Goal: Task Accomplishment & Management: Manage account settings

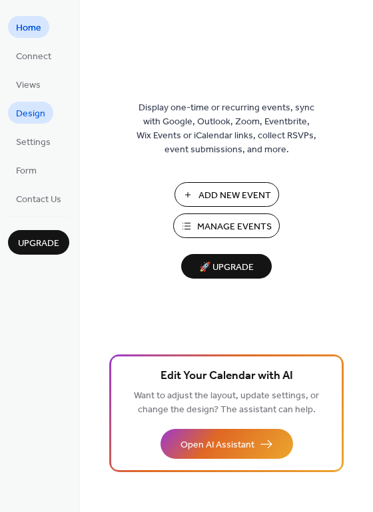
click at [37, 114] on span "Design" at bounding box center [30, 114] width 29 height 14
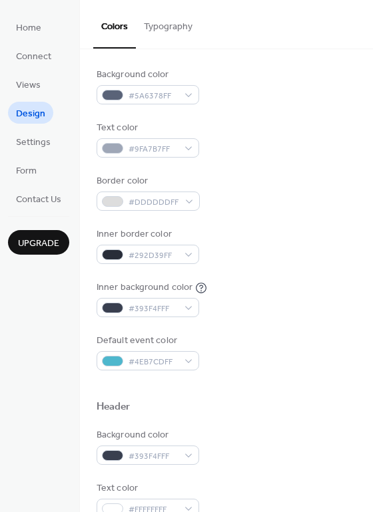
scroll to position [123, 0]
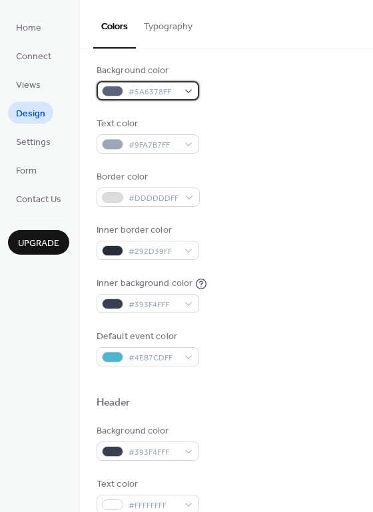
click at [191, 91] on div "#5A6378FF" at bounding box center [147, 90] width 102 height 19
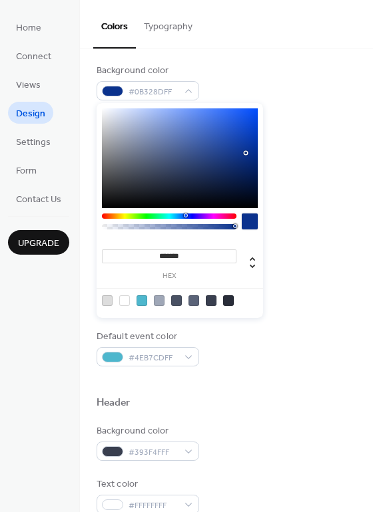
drag, startPoint x: 239, startPoint y: 154, endPoint x: 257, endPoint y: 152, distance: 18.1
click at [257, 152] on div at bounding box center [180, 158] width 156 height 100
click at [188, 216] on div at bounding box center [187, 216] width 4 height 4
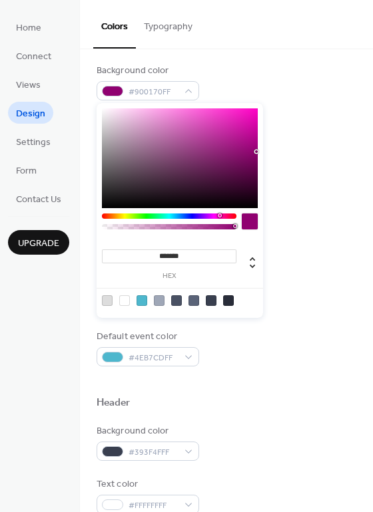
drag, startPoint x: 188, startPoint y: 216, endPoint x: 219, endPoint y: 217, distance: 30.6
click at [219, 217] on div at bounding box center [220, 216] width 4 height 4
type input "*******"
click at [256, 129] on div at bounding box center [180, 158] width 156 height 100
click at [256, 129] on div at bounding box center [256, 129] width 3 height 3
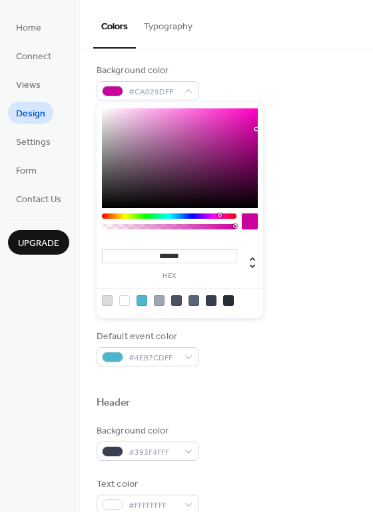
click at [281, 137] on div "Text color #9FA7B7FF" at bounding box center [226, 135] width 260 height 37
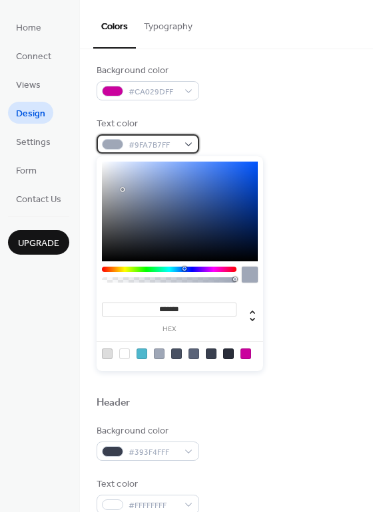
click at [190, 147] on div "#9FA7B7FF" at bounding box center [147, 143] width 102 height 19
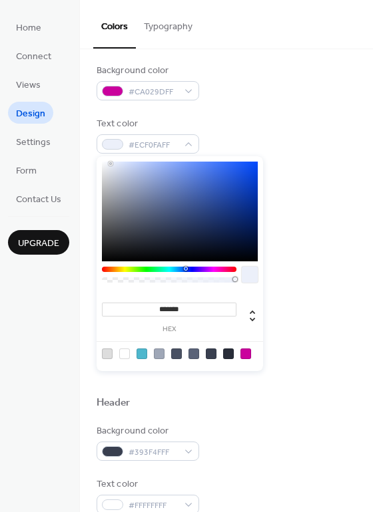
type input "*******"
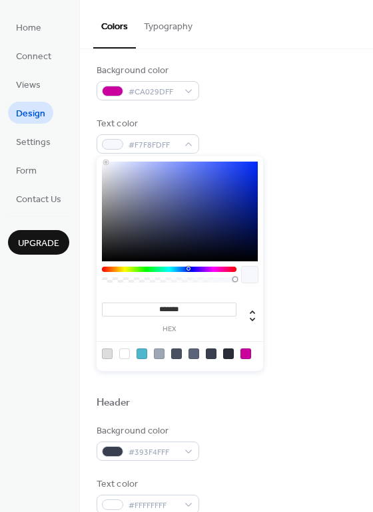
drag, startPoint x: 136, startPoint y: 170, endPoint x: 106, endPoint y: 162, distance: 30.8
click at [106, 162] on div at bounding box center [180, 212] width 156 height 100
click at [256, 124] on div "Text color #F7F8FDFF" at bounding box center [226, 135] width 260 height 37
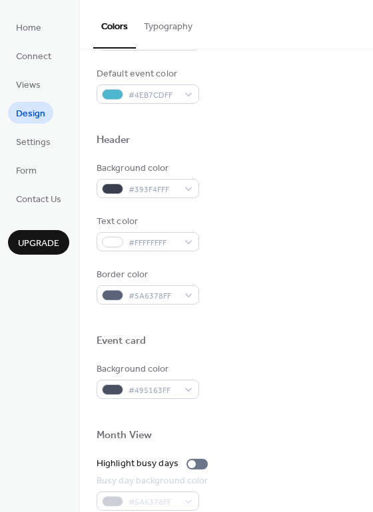
scroll to position [376, 0]
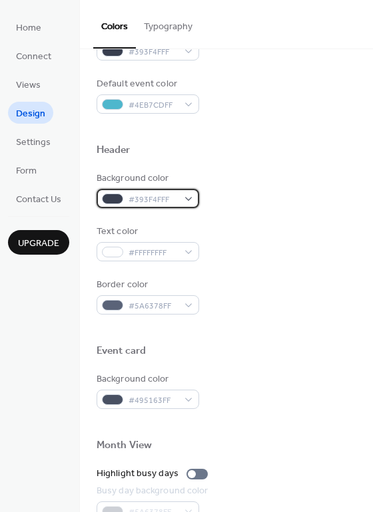
click at [193, 197] on div "#393F4FFF" at bounding box center [147, 198] width 102 height 19
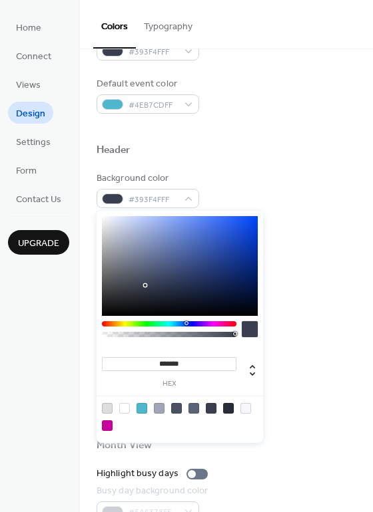
click at [173, 251] on div at bounding box center [180, 266] width 156 height 100
click at [224, 249] on div at bounding box center [180, 266] width 156 height 100
drag, startPoint x: 252, startPoint y: 254, endPoint x: 261, endPoint y: 262, distance: 12.7
click at [261, 262] on div "******* hex" at bounding box center [179, 327] width 166 height 232
click at [220, 322] on div at bounding box center [169, 323] width 134 height 5
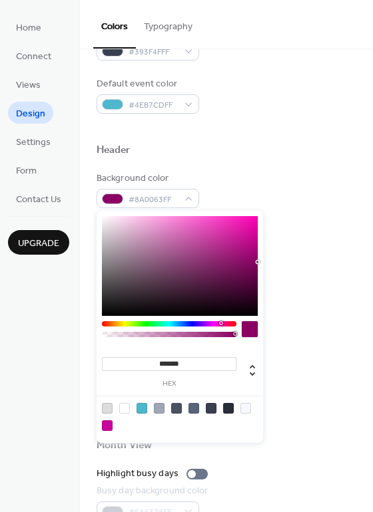
click at [216, 324] on div at bounding box center [169, 323] width 134 height 5
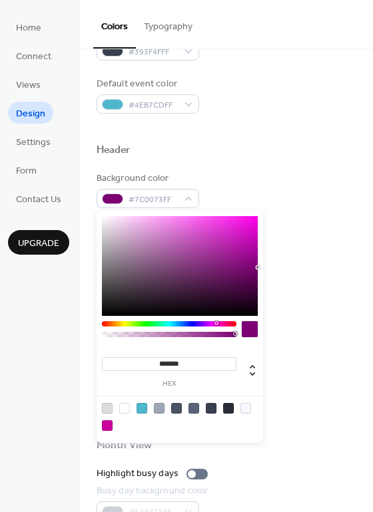
type input "*******"
drag, startPoint x: 258, startPoint y: 261, endPoint x: 258, endPoint y: 268, distance: 7.3
click at [258, 268] on div at bounding box center [257, 267] width 3 height 3
click at [296, 228] on div "Text color #FFFFFFFF" at bounding box center [226, 243] width 260 height 37
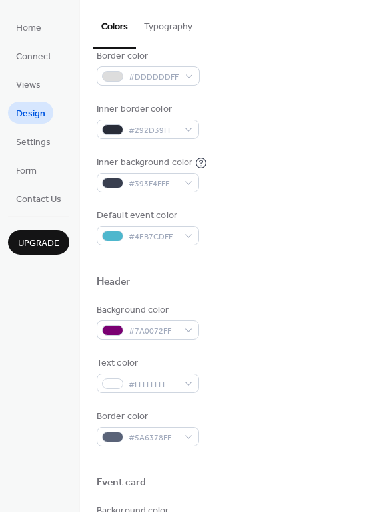
scroll to position [245, 0]
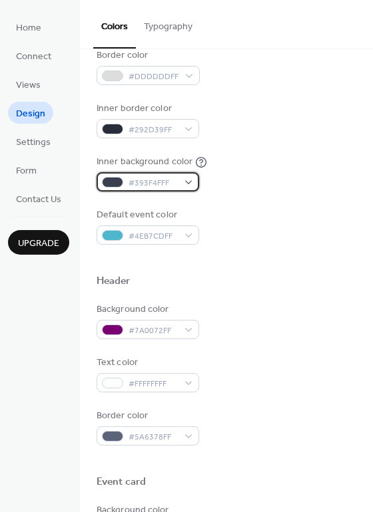
click at [186, 183] on div "#393F4FFF" at bounding box center [147, 181] width 102 height 19
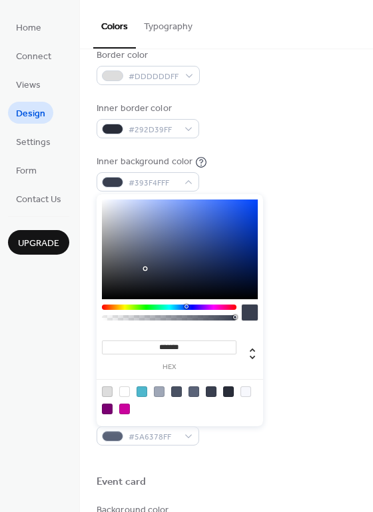
click at [215, 308] on div at bounding box center [169, 307] width 134 height 5
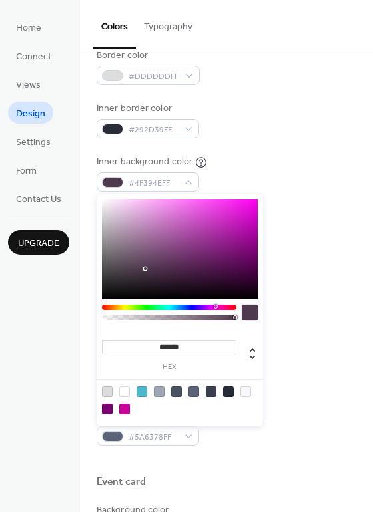
click at [251, 247] on div at bounding box center [180, 250] width 156 height 100
click at [253, 232] on div at bounding box center [180, 250] width 156 height 100
click at [252, 222] on div at bounding box center [180, 250] width 156 height 100
click at [256, 242] on div at bounding box center [180, 250] width 156 height 100
click at [256, 247] on div at bounding box center [256, 245] width 3 height 3
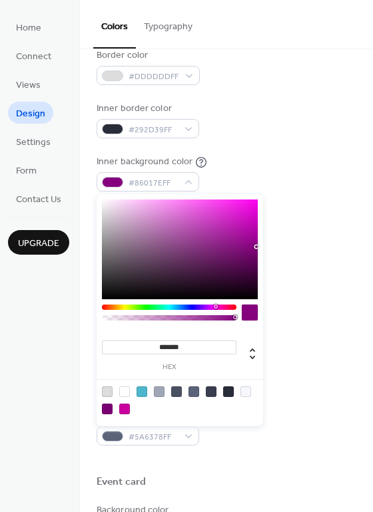
click at [255, 251] on div at bounding box center [180, 250] width 156 height 100
type input "*******"
click at [289, 228] on div "Default event color #4EB7CDFF" at bounding box center [226, 226] width 260 height 37
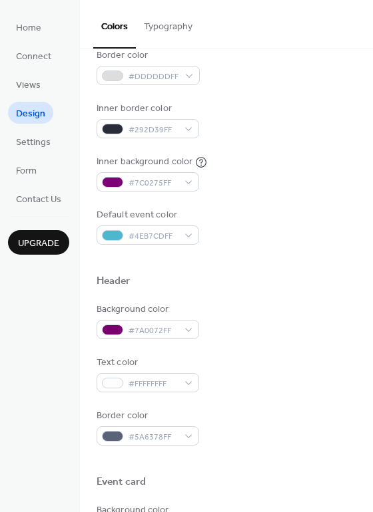
scroll to position [253, 0]
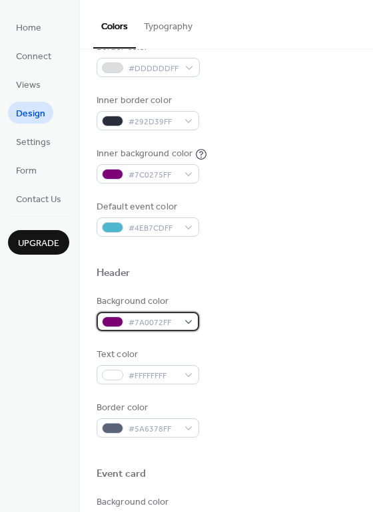
click at [155, 322] on span "#7A0072FF" at bounding box center [152, 323] width 49 height 14
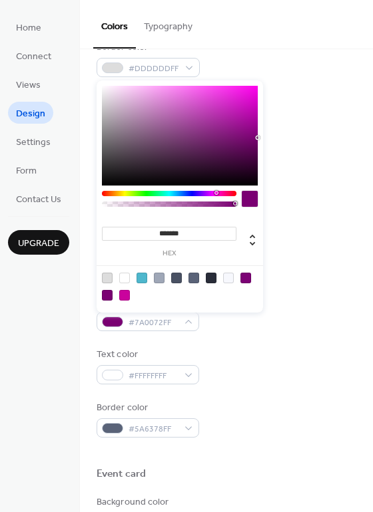
click at [191, 235] on input "*******" at bounding box center [169, 234] width 134 height 14
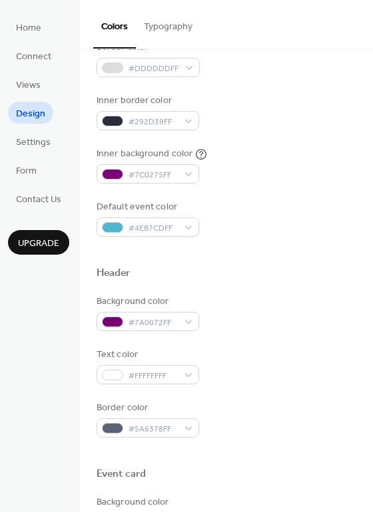
click at [285, 200] on div "Background color #CA029DFF Text color #F7F8FDFF Border color #DDDDDDFF Inner bo…" at bounding box center [226, 85] width 260 height 303
click at [35, 116] on span "Design" at bounding box center [30, 114] width 29 height 14
click at [39, 111] on span "Design" at bounding box center [30, 114] width 29 height 14
click at [193, 184] on div "Background color #CA029DFF Text color #F7F8FDFF Border color #DDDDDDFF Inner bo…" at bounding box center [226, 85] width 260 height 303
click at [190, 170] on div "#7C0275FF" at bounding box center [147, 173] width 102 height 19
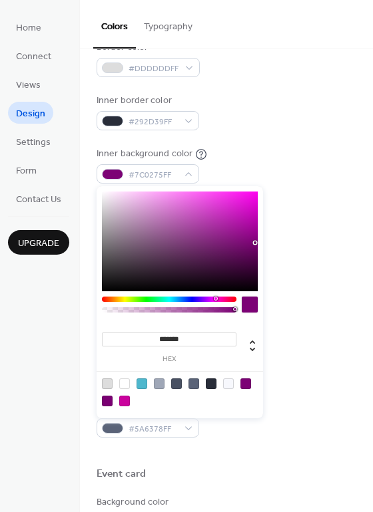
click at [179, 339] on input "*******" at bounding box center [169, 340] width 134 height 14
paste input
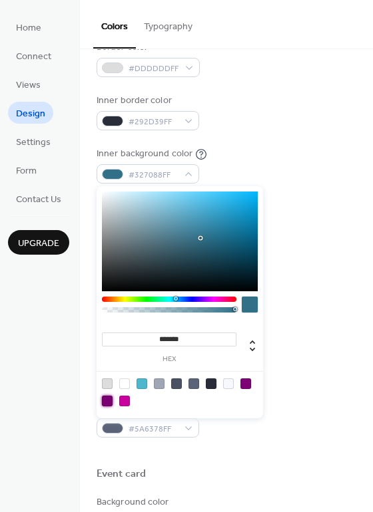
click at [105, 403] on div at bounding box center [107, 401] width 11 height 11
type input "*******"
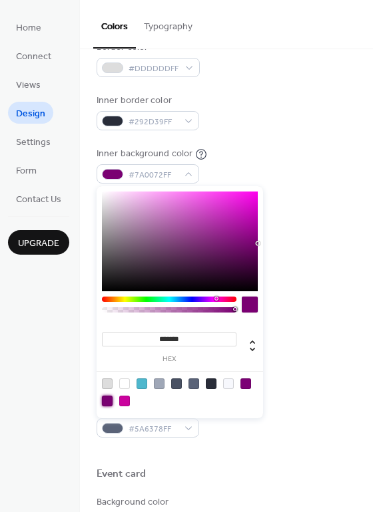
click at [355, 273] on div "Color Presets Calendar Background color #CA029DFF Text color #F7F8FDFF Border c…" at bounding box center [226, 312] width 293 height 1033
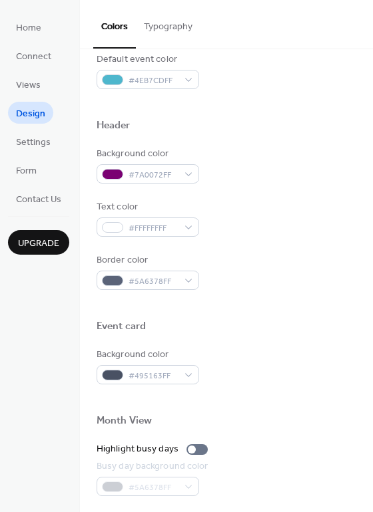
scroll to position [399, 0]
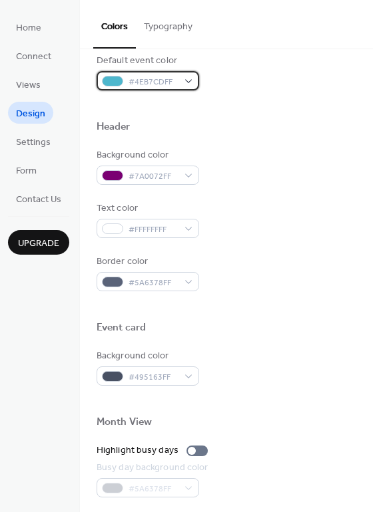
click at [192, 82] on div "#4EB7CDFF" at bounding box center [147, 80] width 102 height 19
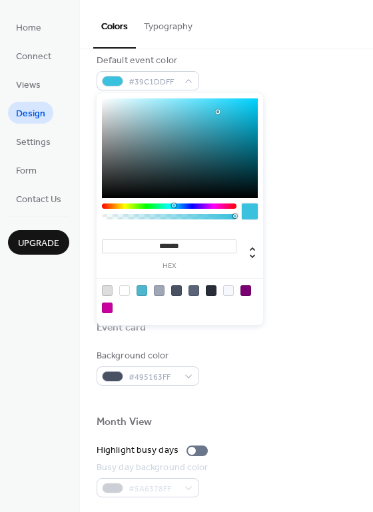
click at [218, 112] on div at bounding box center [180, 148] width 156 height 100
click at [217, 118] on div at bounding box center [180, 148] width 156 height 100
click at [222, 121] on div at bounding box center [180, 148] width 156 height 100
click at [239, 124] on div at bounding box center [180, 148] width 156 height 100
click at [248, 117] on div at bounding box center [180, 148] width 156 height 100
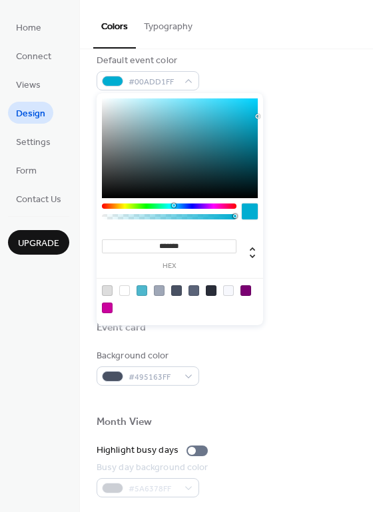
type input "*******"
click at [262, 116] on div "******* hex" at bounding box center [179, 209] width 166 height 232
click at [292, 101] on div at bounding box center [226, 106] width 260 height 30
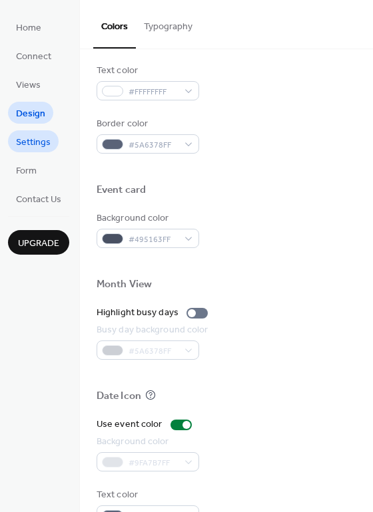
scroll to position [566, 0]
